Goal: Book appointment/travel/reservation

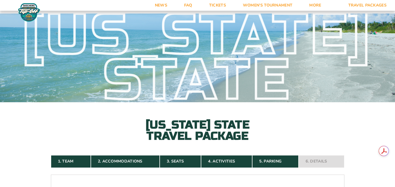
select select "2 Adults + 1 Child"
select select "17487"
select select "Studio King Suite Upgrade"
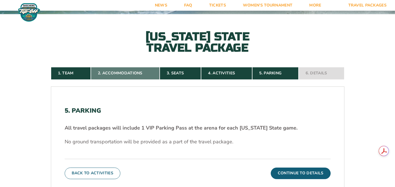
click at [121, 76] on link "2. Accommodations" at bounding box center [125, 73] width 69 height 12
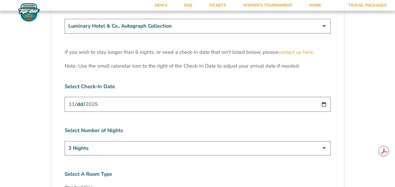
scroll to position [1779, 0]
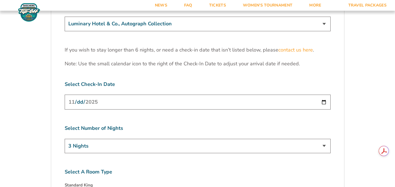
click at [326, 95] on input "[DATE]" at bounding box center [198, 102] width 266 height 15
click at [165, 139] on select "3 Nights 4 Nights 5 Nights 6 Nights" at bounding box center [198, 146] width 266 height 14
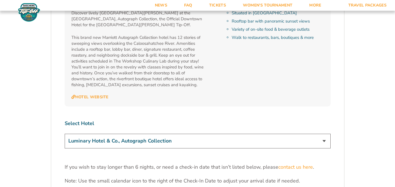
scroll to position [1667, 0]
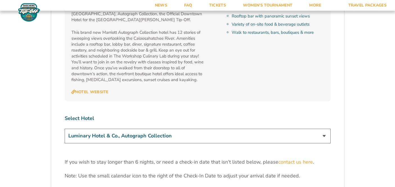
click at [254, 129] on select "[GEOGRAPHIC_DATA] [GEOGRAPHIC_DATA] [GEOGRAPHIC_DATA], Autograph Collection" at bounding box center [198, 136] width 266 height 14
select select "17485"
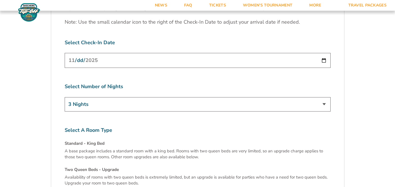
scroll to position [1804, 0]
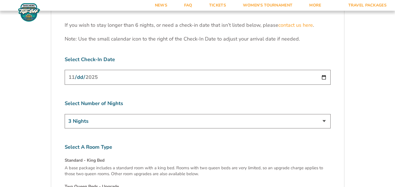
click at [243, 114] on select "3 Nights 4 Nights 5 Nights 6 Nights" at bounding box center [198, 121] width 266 height 14
select select "4 Nights"
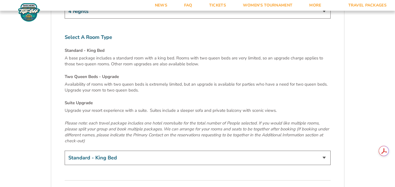
scroll to position [1928, 0]
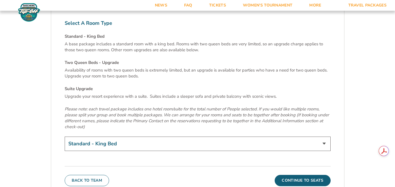
click at [241, 137] on select "Standard - King Bed Two Queen Beds - Upgrade (+$15 per night) Suite Upgrade (+$…" at bounding box center [198, 144] width 266 height 14
select select "Two Queen Beds - Upgrade"
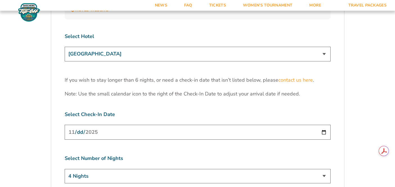
scroll to position [1748, 0]
click at [228, 169] on select "3 Nights 4 Nights 5 Nights 6 Nights" at bounding box center [198, 176] width 266 height 14
select select "3 Nights"
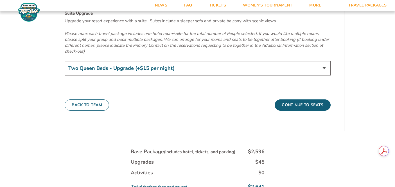
scroll to position [2010, 0]
